Goal: Browse casually

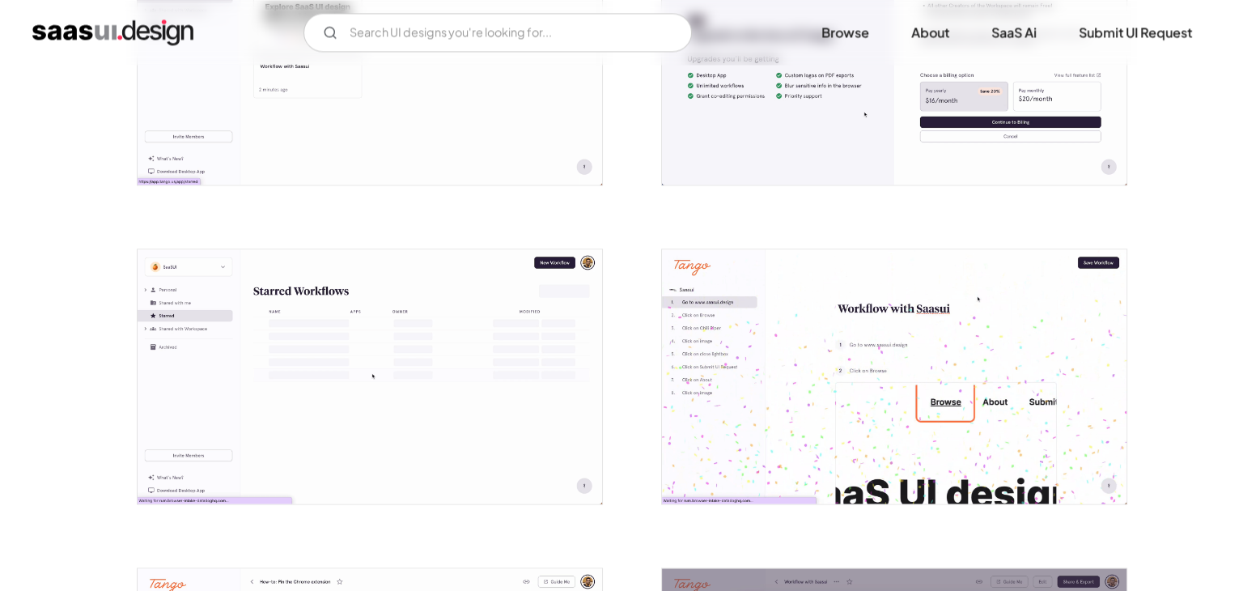
scroll to position [2362, 0]
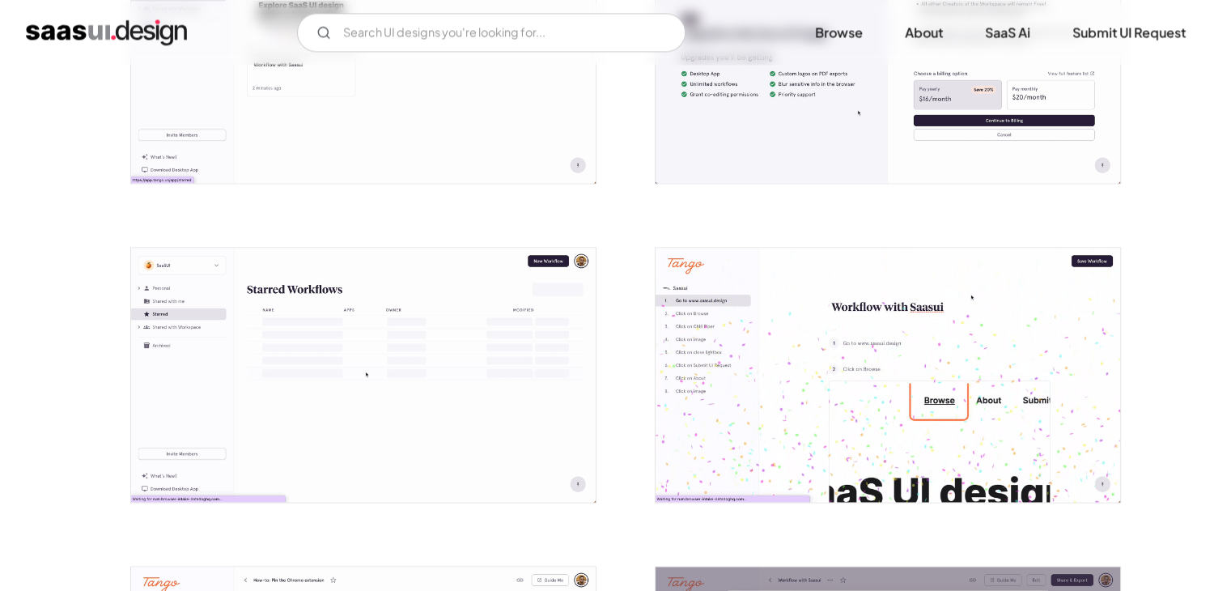
click at [855, 266] on img "open lightbox" at bounding box center [888, 375] width 465 height 254
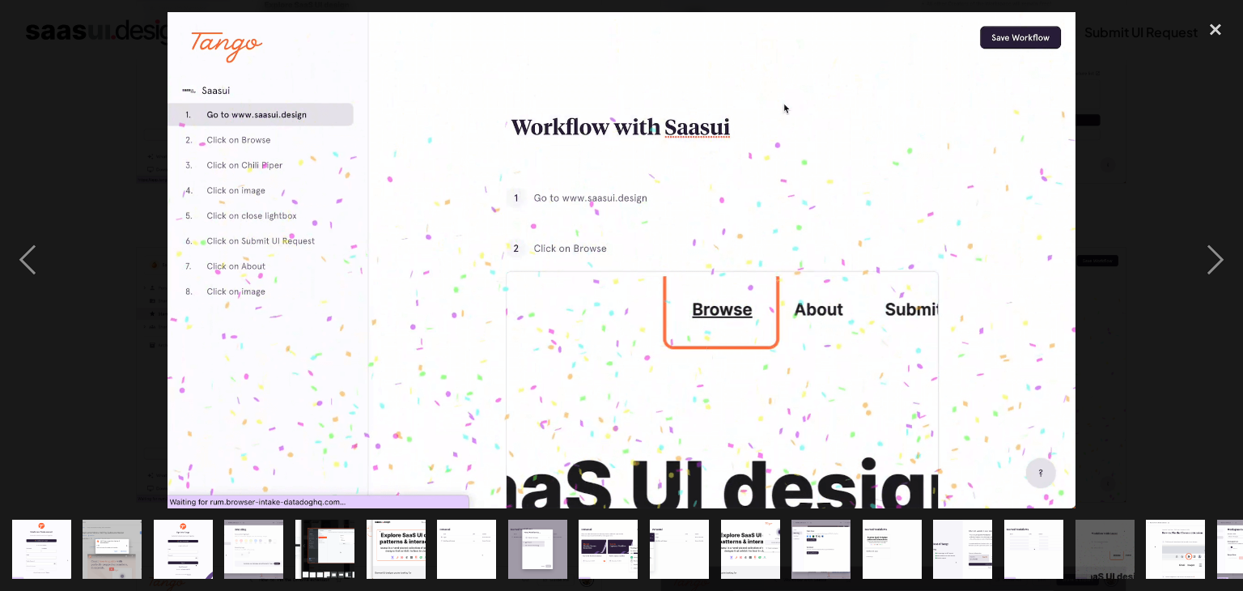
click at [1146, 164] on div at bounding box center [621, 260] width 1243 height 496
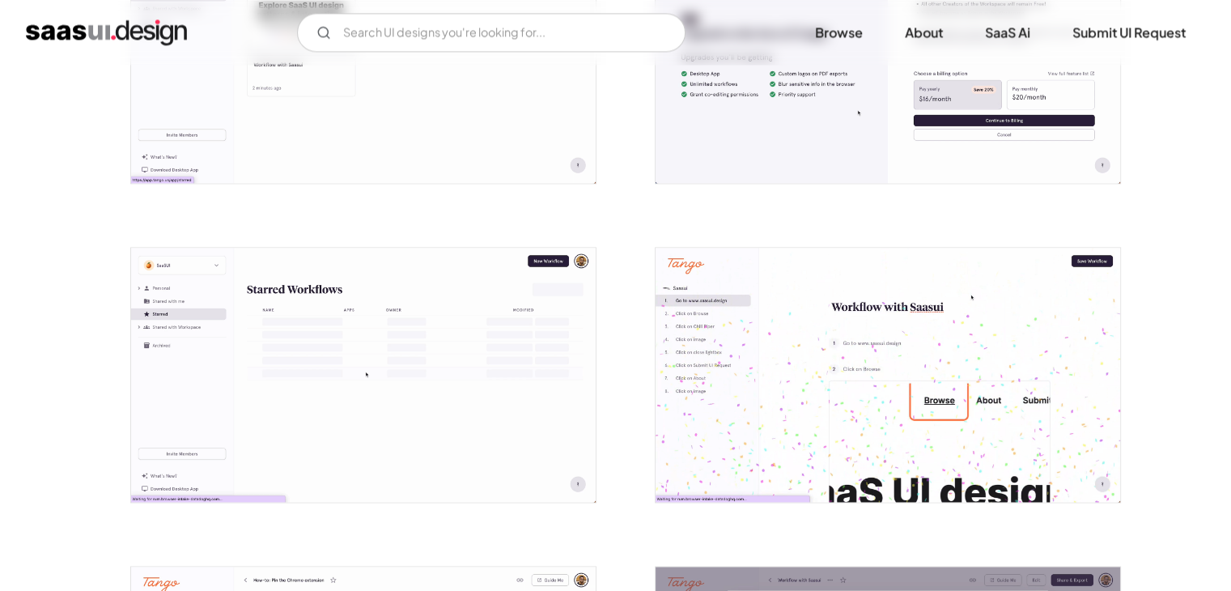
click at [811, 344] on img "open lightbox" at bounding box center [888, 375] width 465 height 254
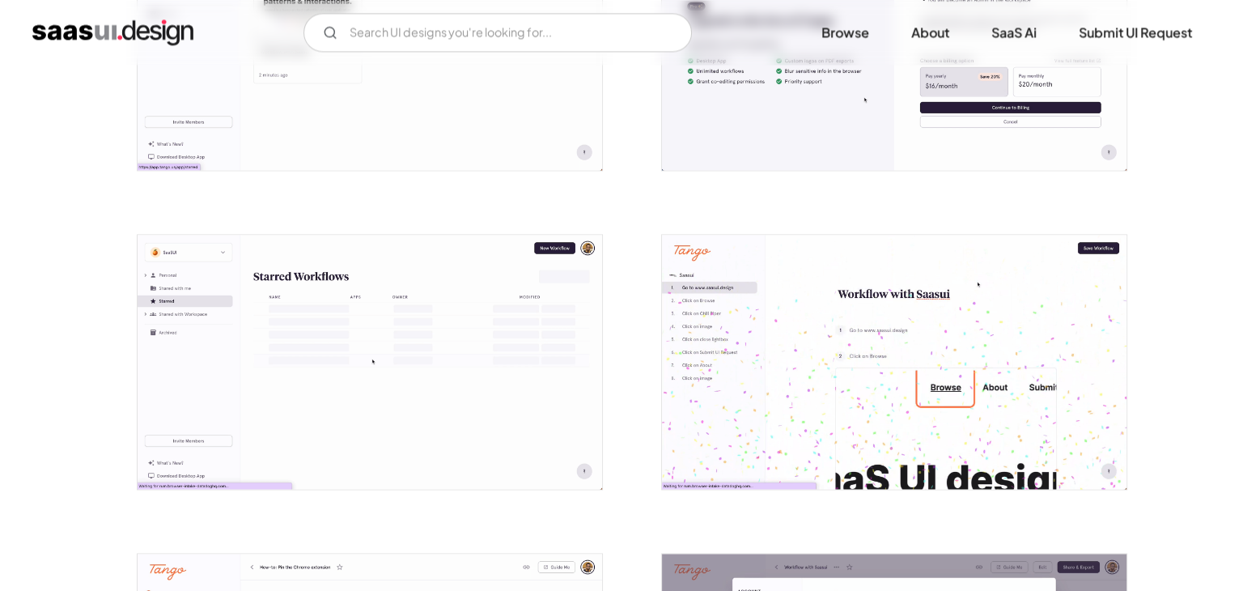
scroll to position [2450, 0]
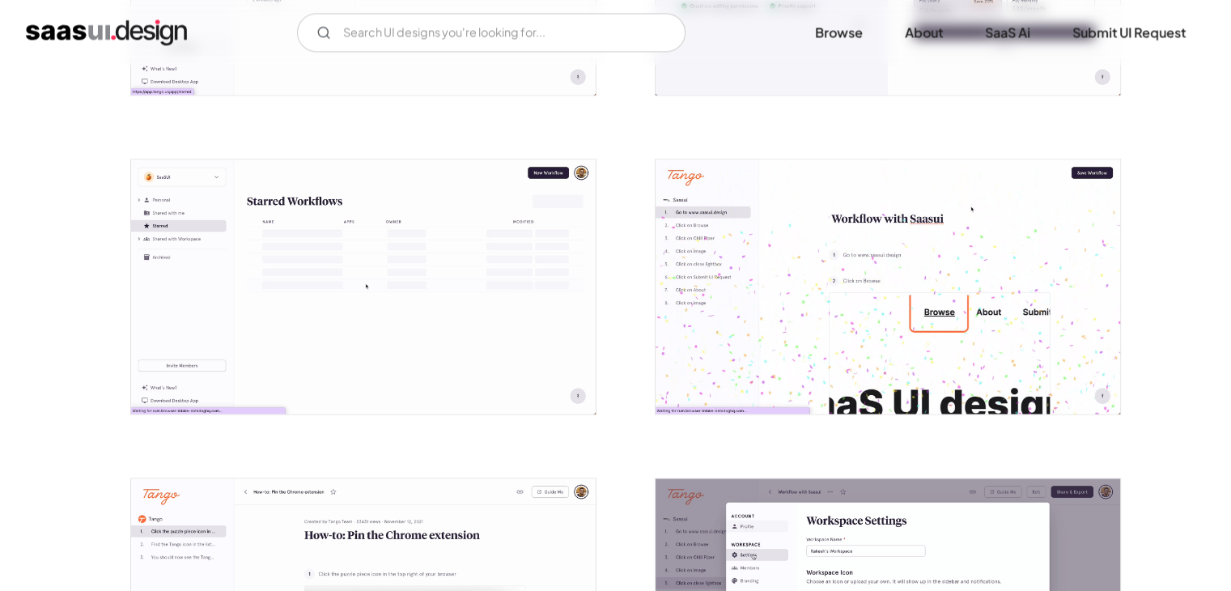
click at [936, 384] on img "open lightbox" at bounding box center [888, 286] width 465 height 254
